Goal: Information Seeking & Learning: Learn about a topic

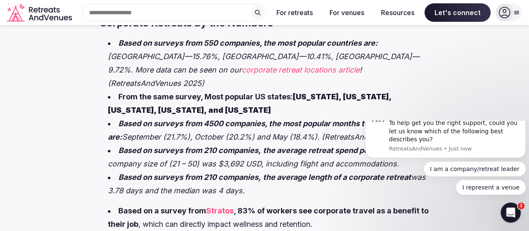
scroll to position [335, 0]
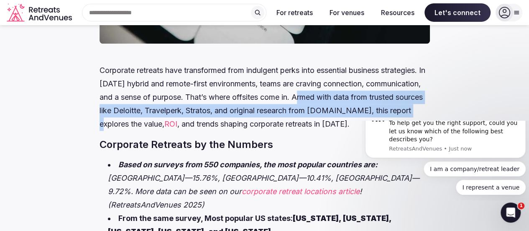
drag, startPoint x: 187, startPoint y: 104, endPoint x: 408, endPoint y: 116, distance: 221.3
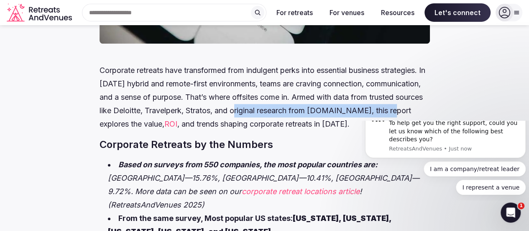
drag, startPoint x: 211, startPoint y: 117, endPoint x: 377, endPoint y: 118, distance: 166.6
click at [377, 118] on p "Corporate retreats have transformed from indulgent perks into essential busines…" at bounding box center [265, 97] width 331 height 67
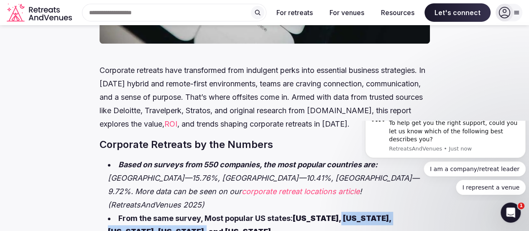
drag, startPoint x: 363, startPoint y: 209, endPoint x: 342, endPoint y: 250, distance: 46.6
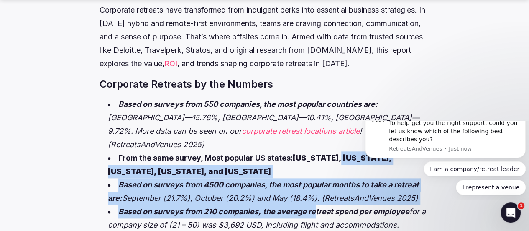
click at [274, 163] on li "From the same survey, Most popular US states: [US_STATE], [US_STATE], [US_STATE…" at bounding box center [269, 164] width 322 height 27
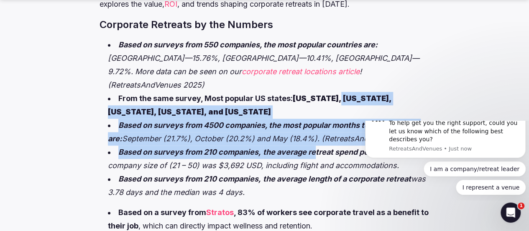
scroll to position [479, 0]
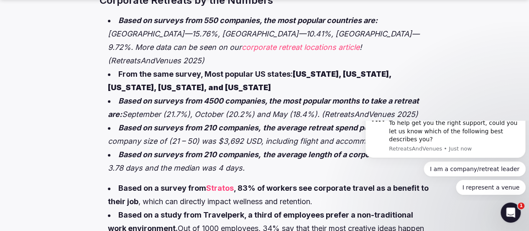
click at [236, 148] on li "Based on surveys from 210 companies, the average retreat spend per employee for…" at bounding box center [269, 134] width 322 height 27
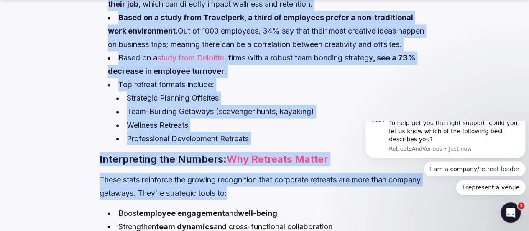
scroll to position [682, 0]
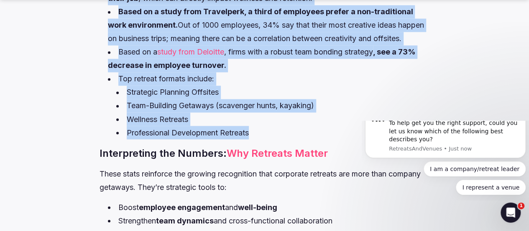
drag, startPoint x: 142, startPoint y: 95, endPoint x: 317, endPoint y: 170, distance: 190.2
copy div "Lorem ip dolorsi amet 0074 consectet, adi elit seddoei tempor in utla e dolorem…"
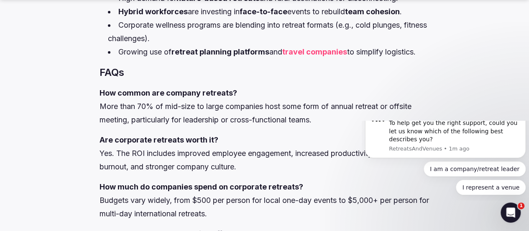
scroll to position [1561, 0]
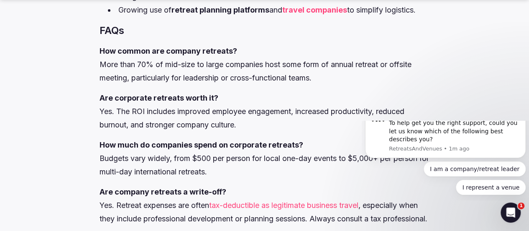
drag, startPoint x: 121, startPoint y: 9, endPoint x: 199, endPoint y: 181, distance: 188.7
copy div "Retreat Trends in [DATE] Shorter, more frequent offsite meetings are replacing …"
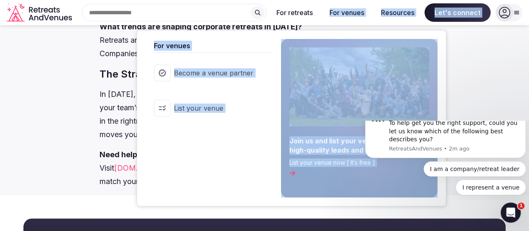
scroll to position [1830, 0]
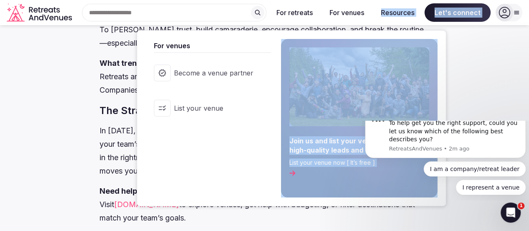
drag, startPoint x: 126, startPoint y: 51, endPoint x: 301, endPoint y: 104, distance: 182.1
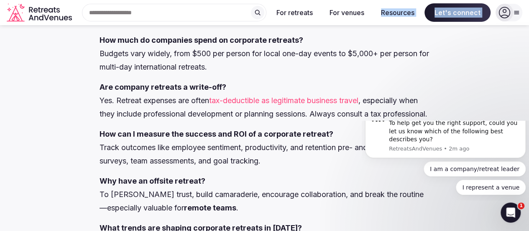
scroll to position [1663, 0]
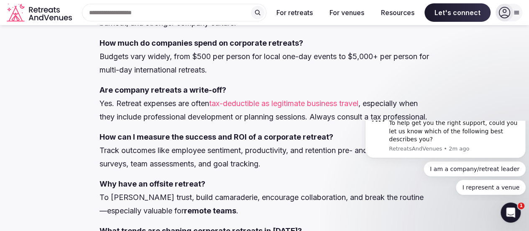
drag, startPoint x: 157, startPoint y: 125, endPoint x: 150, endPoint y: 127, distance: 6.6
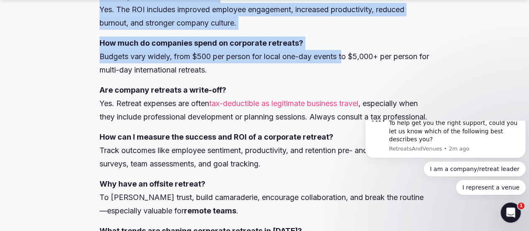
scroll to position [1694, 0]
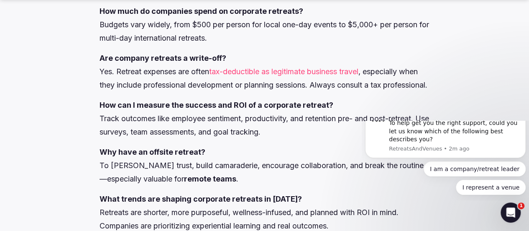
drag, startPoint x: 128, startPoint y: 117, endPoint x: 349, endPoint y: 162, distance: 226.0
copy div "How common are company retreats? More than 70% of mid-size to large companies h…"
